Goal: Check status: Verify the current state of an ongoing process or item

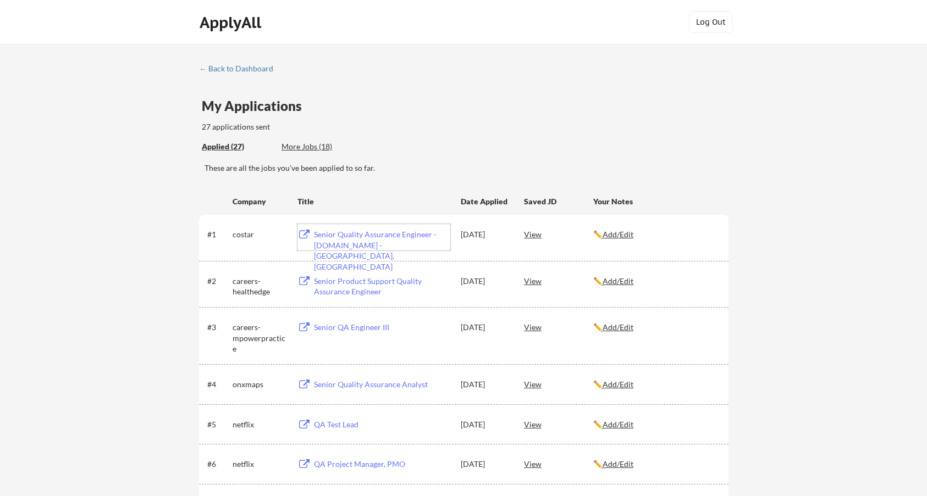
scroll to position [55, 0]
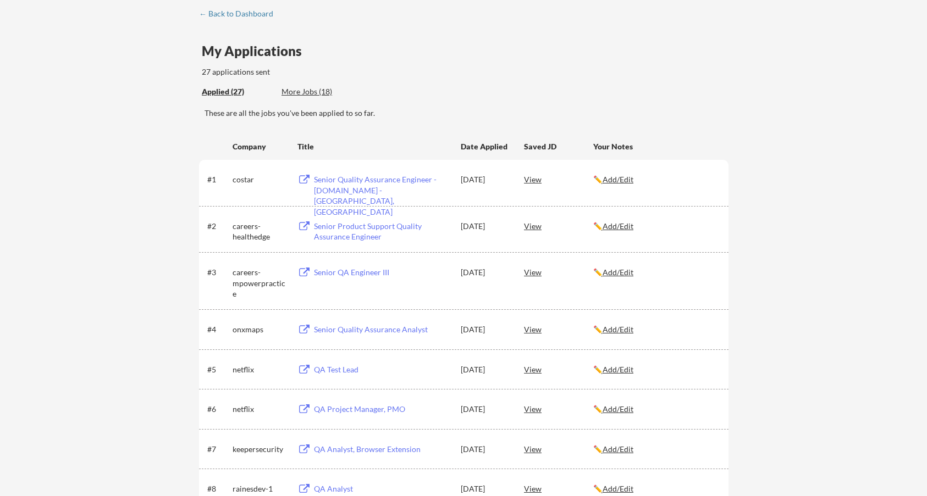
click at [309, 95] on div "More Jobs (18)" at bounding box center [321, 91] width 81 height 11
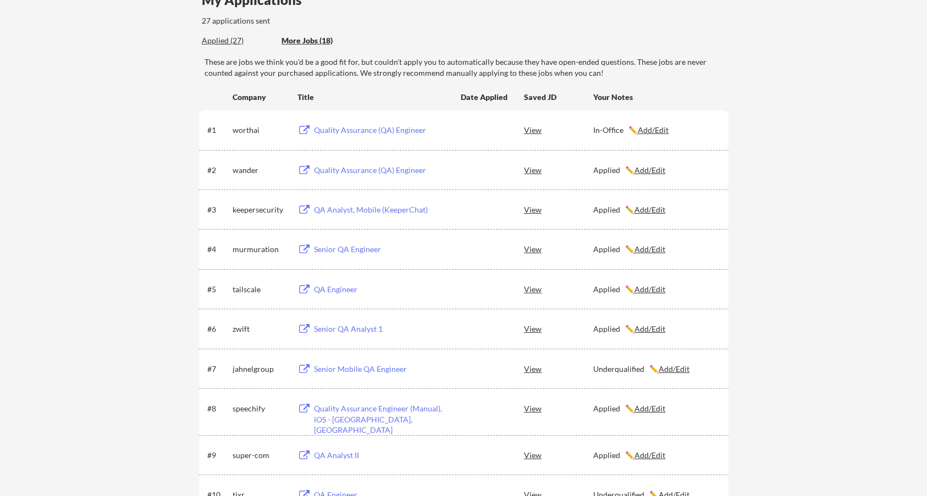
scroll to position [0, 0]
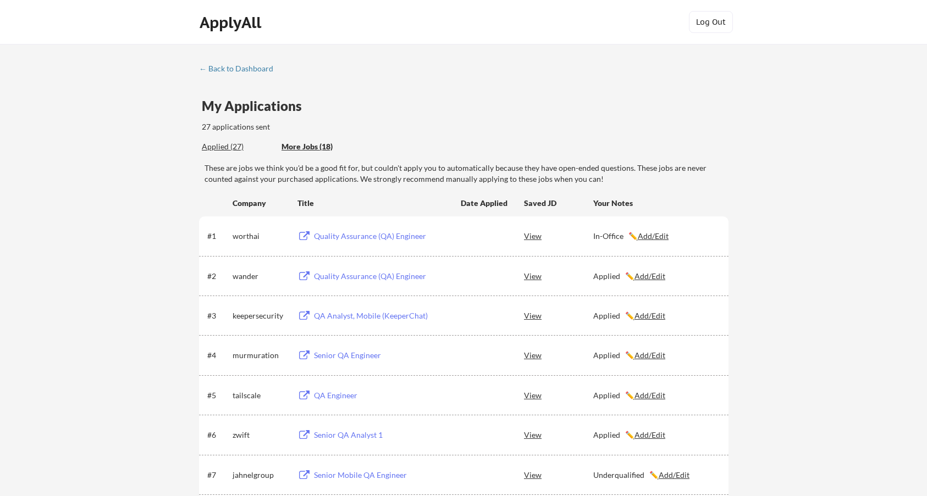
click at [234, 149] on div "Applied (27)" at bounding box center [237, 146] width 71 height 11
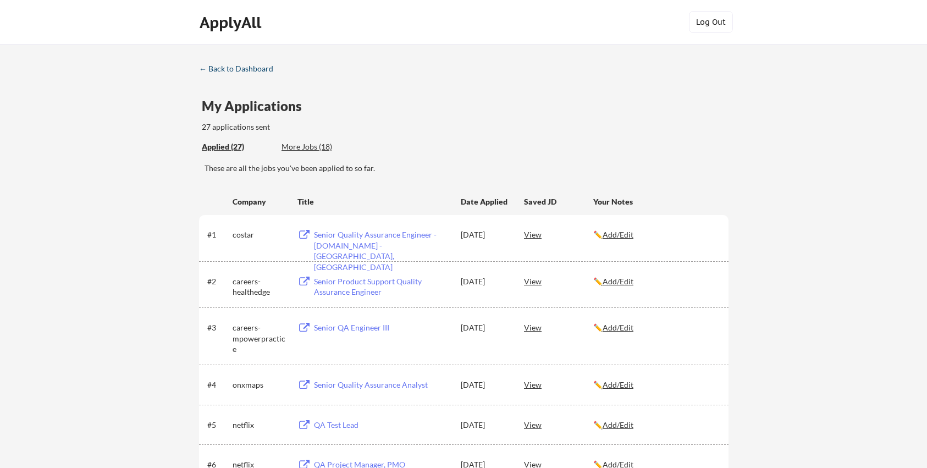
click at [246, 69] on div "← Back to Dashboard" at bounding box center [240, 69] width 82 height 8
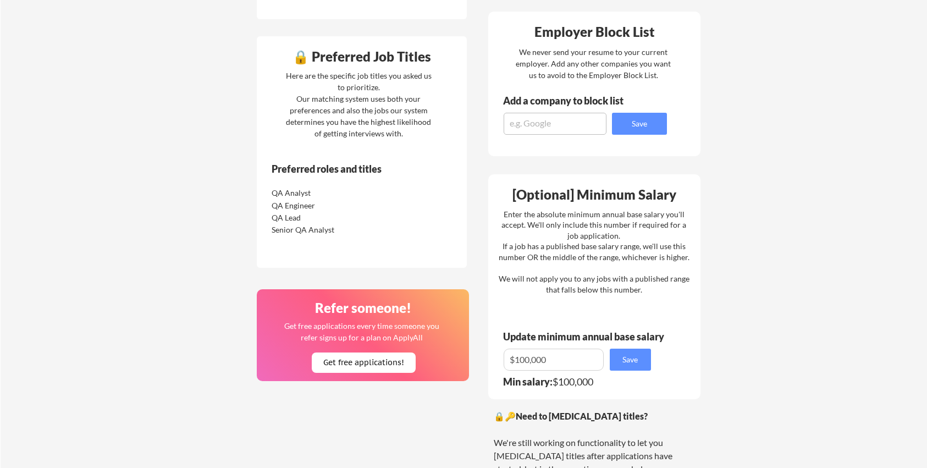
scroll to position [495, 0]
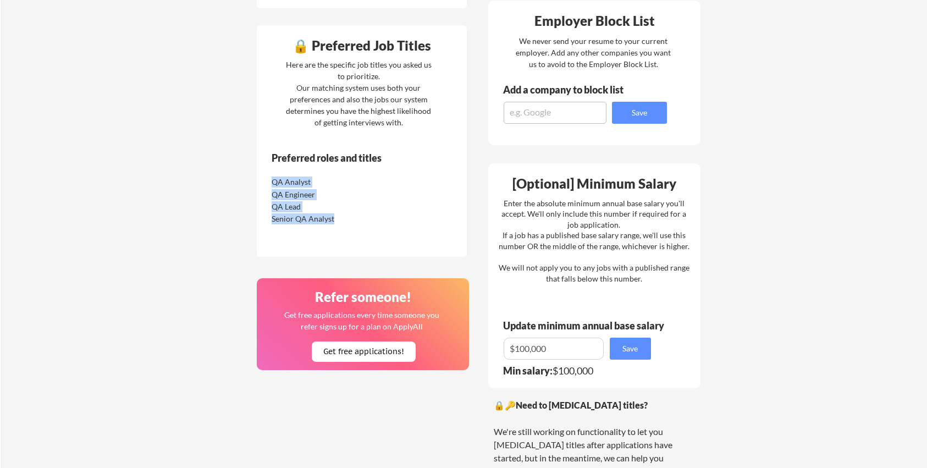
drag, startPoint x: 273, startPoint y: 182, endPoint x: 334, endPoint y: 220, distance: 72.3
click at [334, 220] on div "QA Analyst QA Engineer QA Lead Senior QA Analyst" at bounding box center [338, 199] width 138 height 49
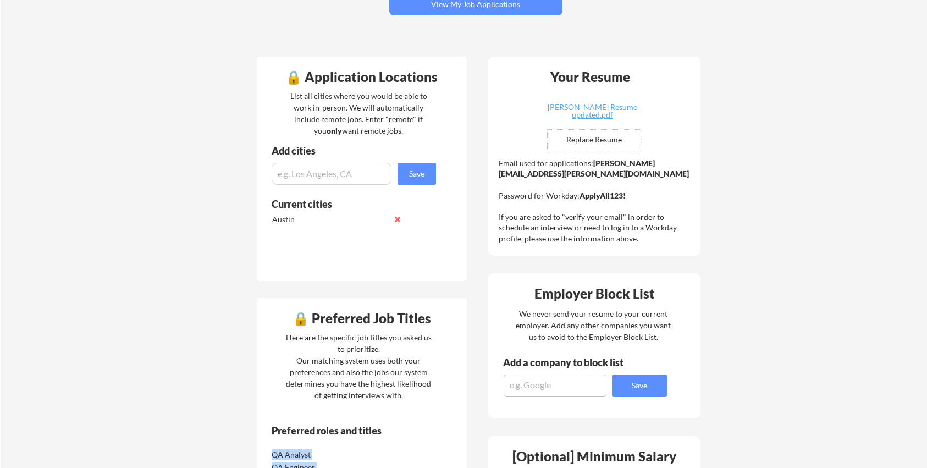
scroll to position [220, 0]
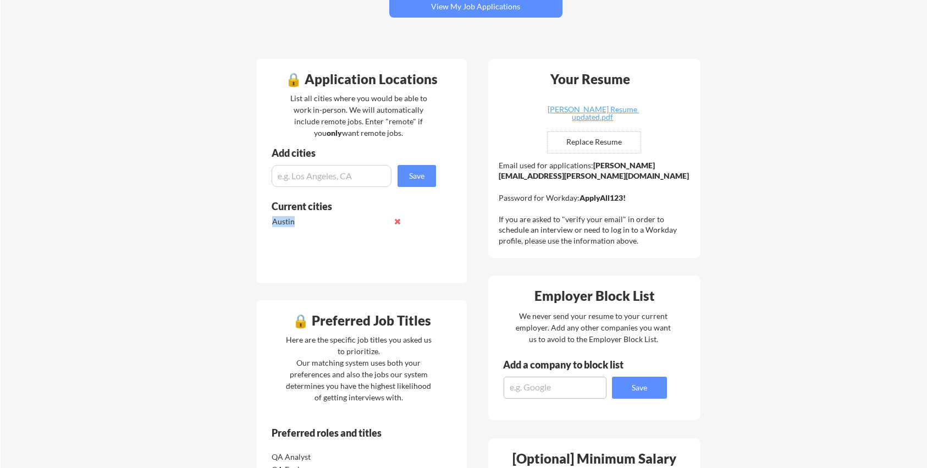
drag, startPoint x: 268, startPoint y: 214, endPoint x: 268, endPoint y: 220, distance: 6.1
click at [268, 220] on div "Current cities [GEOGRAPHIC_DATA]" at bounding box center [348, 227] width 182 height 55
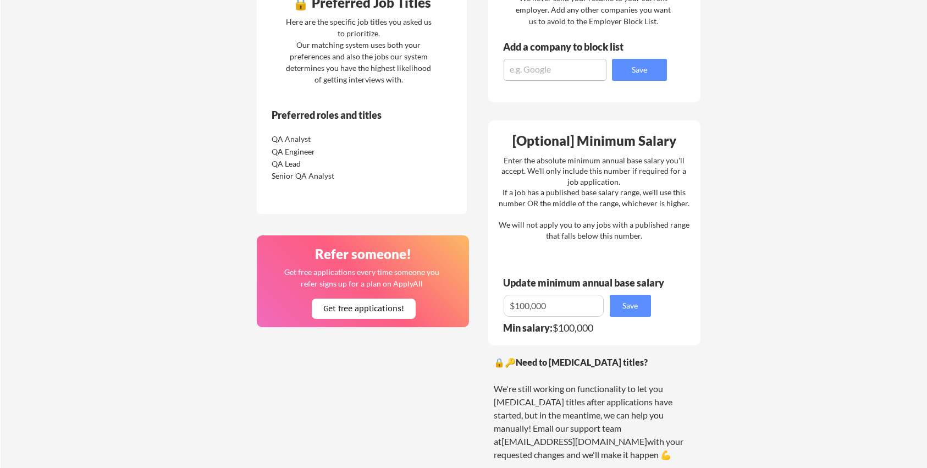
scroll to position [550, 0]
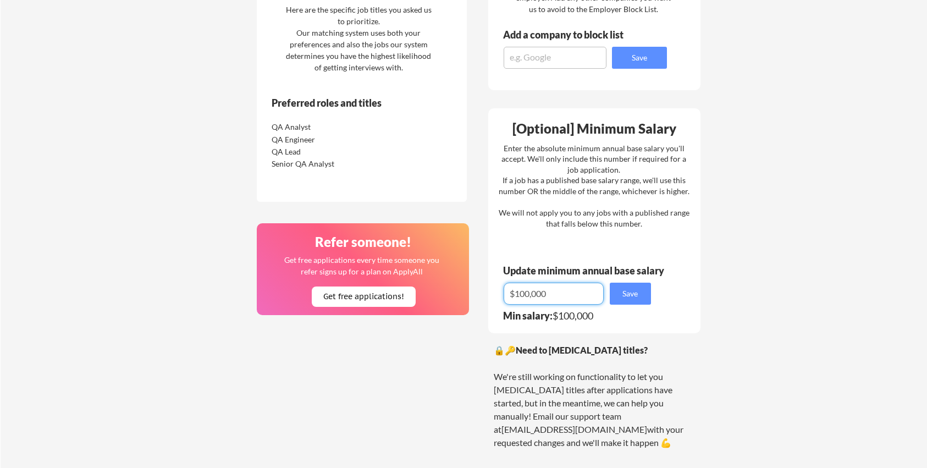
drag, startPoint x: 546, startPoint y: 296, endPoint x: 501, endPoint y: 292, distance: 44.7
click at [501, 292] on div "[Optional] Minimum Salary Enter the absolute minimum annual base salary you'll …" at bounding box center [594, 220] width 212 height 225
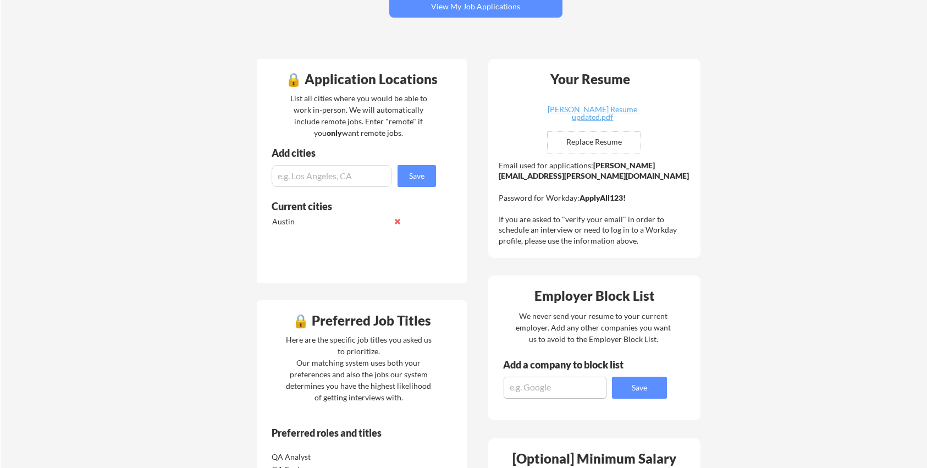
scroll to position [0, 0]
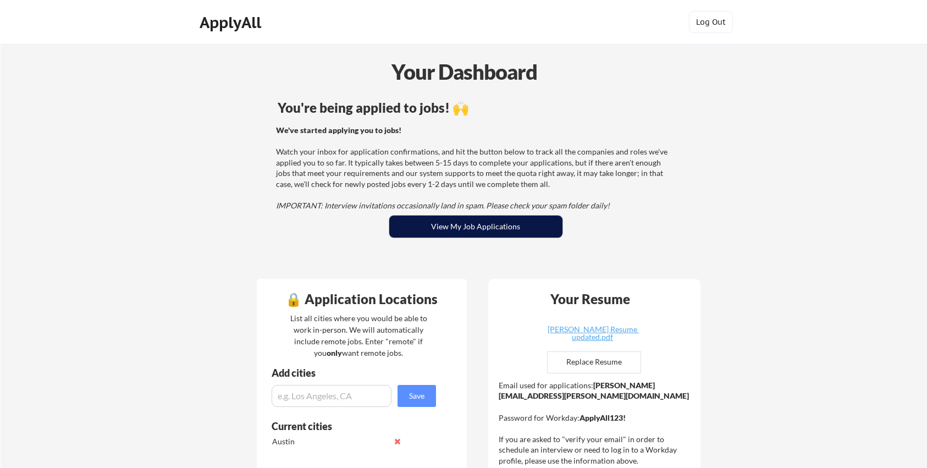
click at [462, 231] on button "View My Job Applications" at bounding box center [475, 226] width 173 height 22
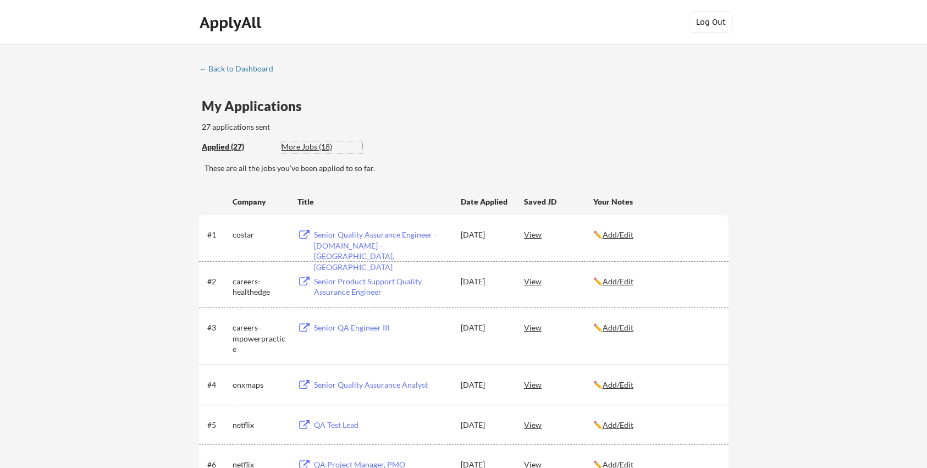
click at [321, 147] on div "More Jobs (18)" at bounding box center [321, 146] width 81 height 11
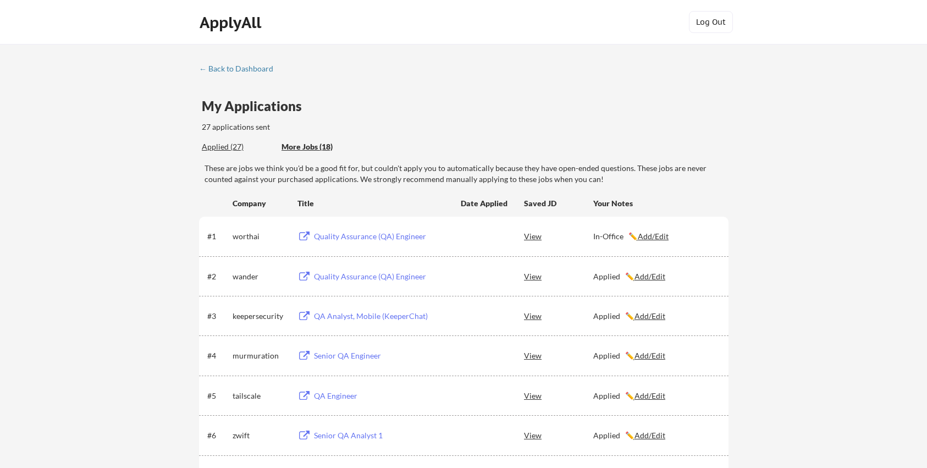
click at [232, 146] on div "Applied (27)" at bounding box center [237, 146] width 71 height 11
